Goal: Transaction & Acquisition: Purchase product/service

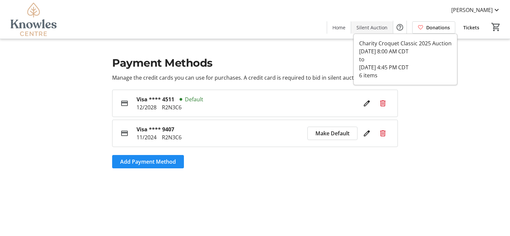
click at [366, 29] on span "Silent Auction" at bounding box center [371, 27] width 31 height 7
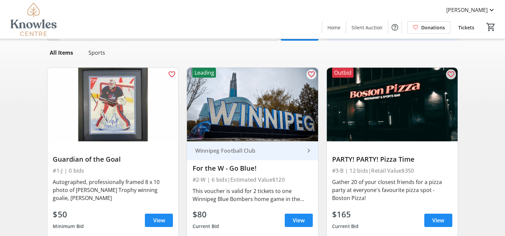
scroll to position [67, 0]
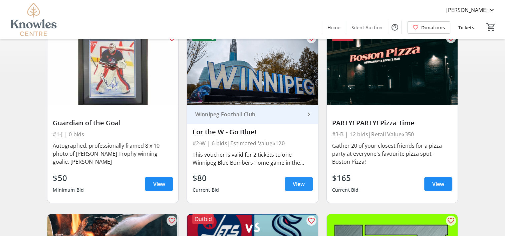
click at [296, 181] on span "View" at bounding box center [299, 184] width 12 height 8
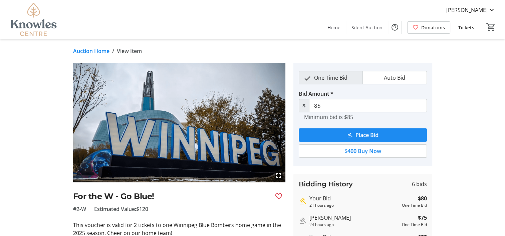
click at [104, 51] on link "Auction Home" at bounding box center [91, 51] width 36 height 8
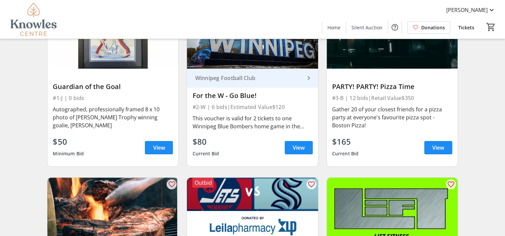
scroll to position [100, 0]
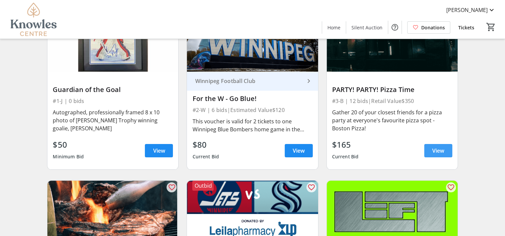
click at [442, 146] on span at bounding box center [438, 151] width 28 height 16
